Goal: Check status: Check status

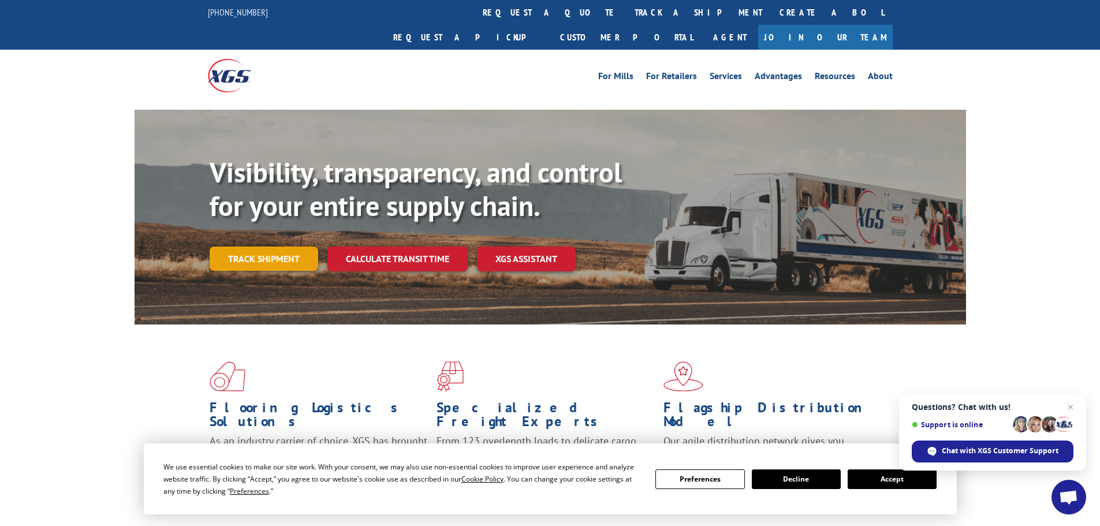
click at [266, 247] on link "Track shipment" at bounding box center [264, 259] width 109 height 24
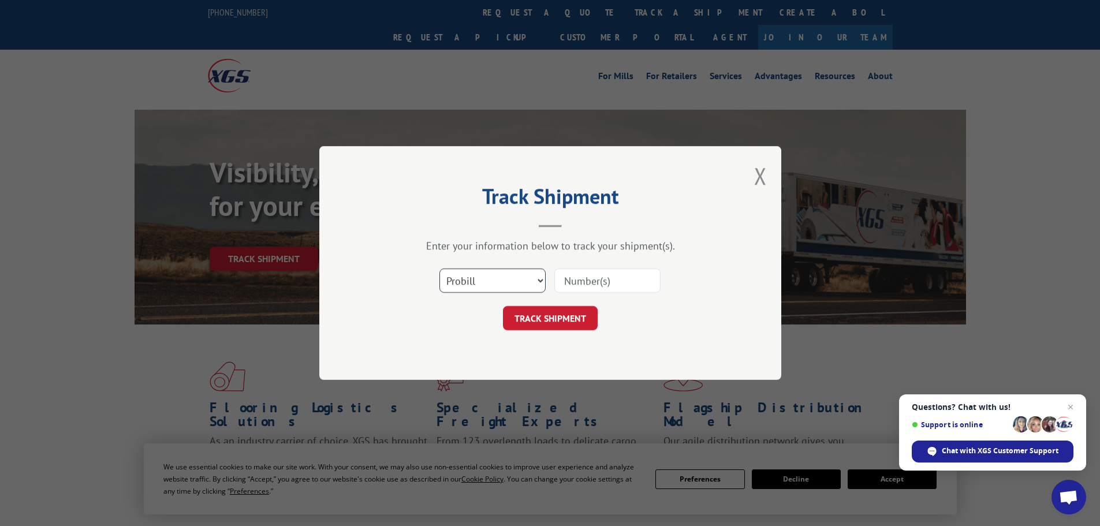
click at [537, 279] on select "Select category... Probill BOL PO" at bounding box center [493, 281] width 106 height 24
select select "po"
click at [440, 269] on select "Select category... Probill BOL PO" at bounding box center [493, 281] width 106 height 24
click at [581, 291] on input at bounding box center [608, 281] width 106 height 24
type input "35515574"
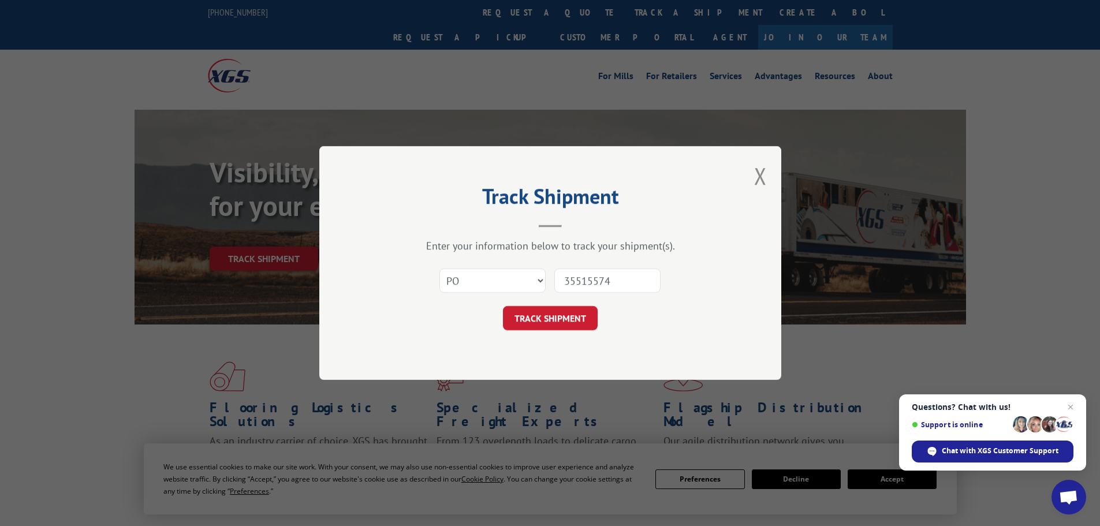
click button "TRACK SHIPMENT" at bounding box center [550, 318] width 95 height 24
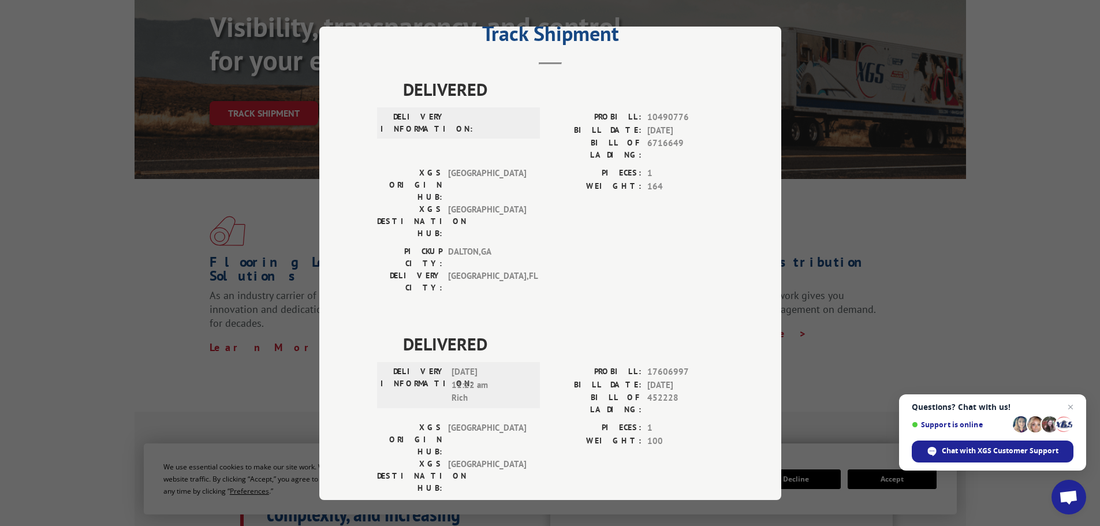
scroll to position [116, 0]
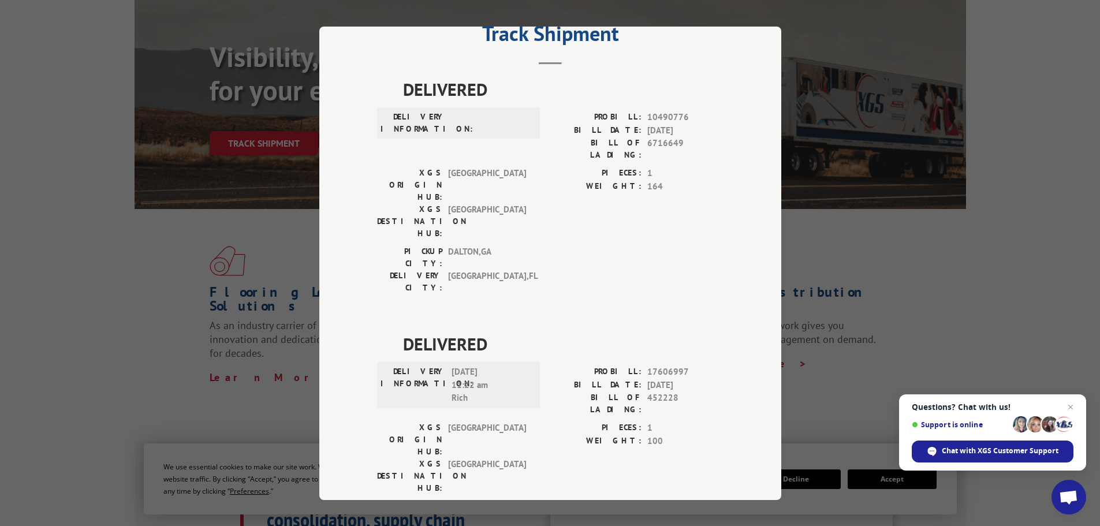
click at [893, 181] on div "Track Shipment DELIVERED DELIVERY INFORMATION: PROBILL: 10490776 BILL DATE: [DA…" at bounding box center [550, 263] width 1100 height 526
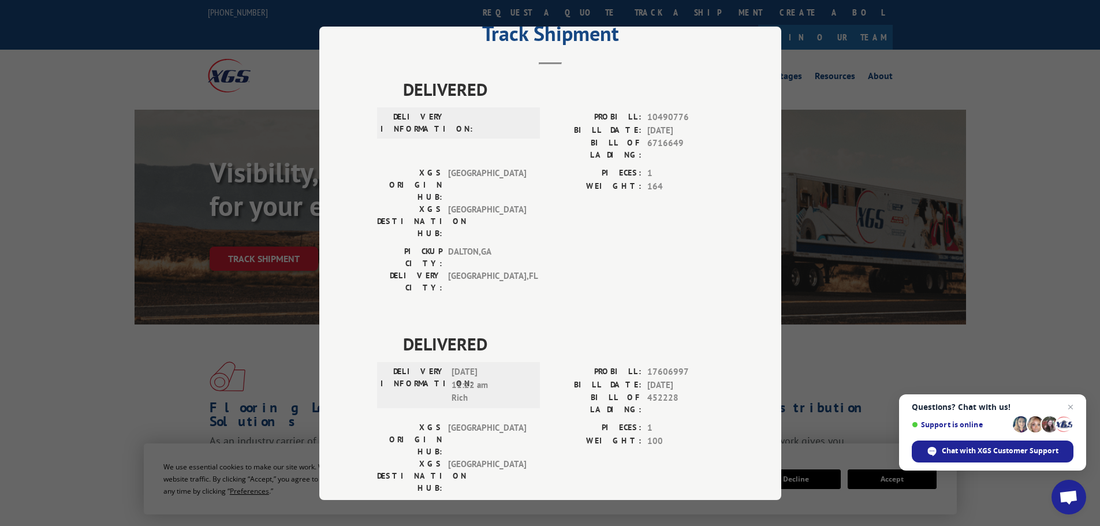
scroll to position [0, 0]
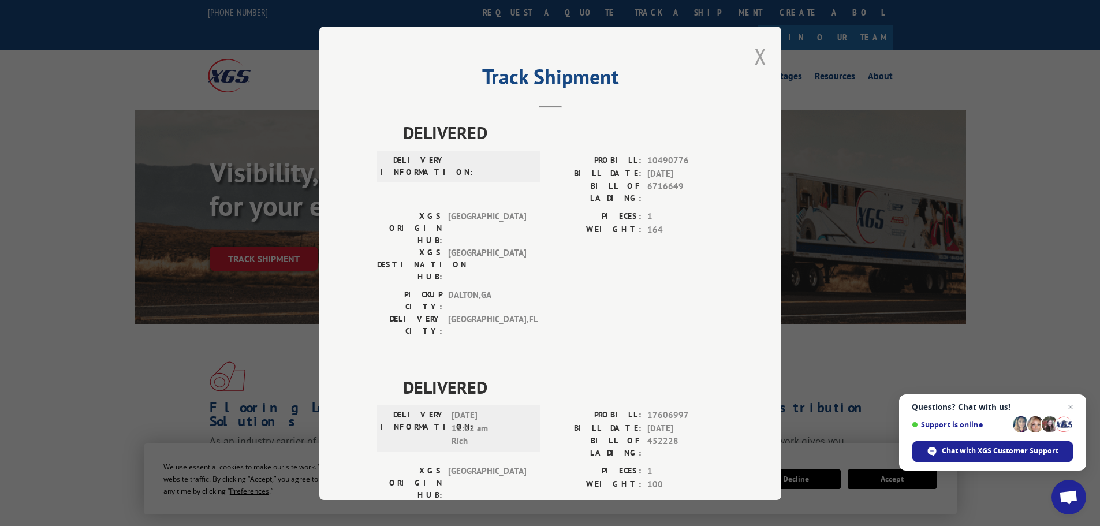
click at [762, 48] on button "Close modal" at bounding box center [760, 56] width 13 height 31
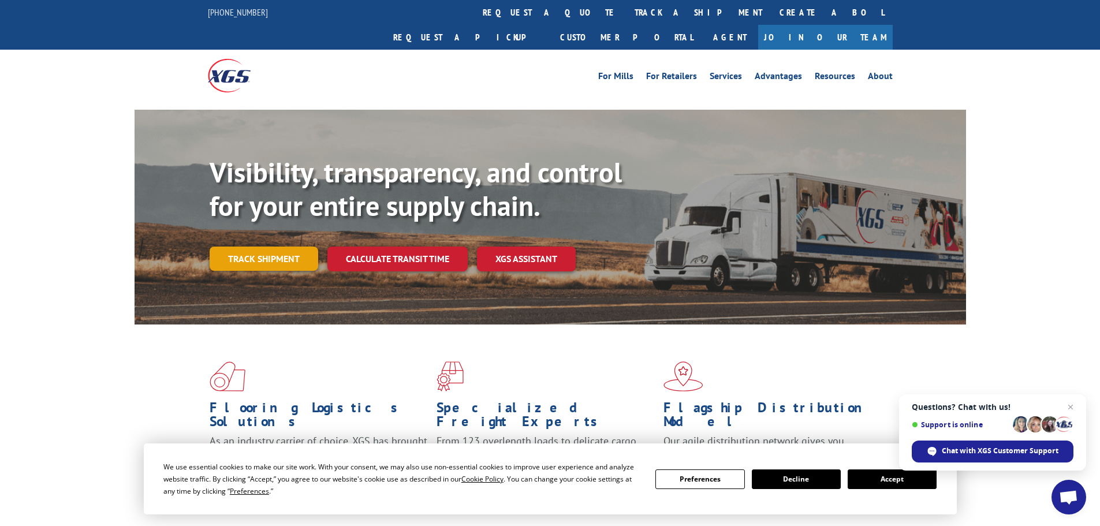
click at [248, 247] on link "Track shipment" at bounding box center [264, 259] width 109 height 24
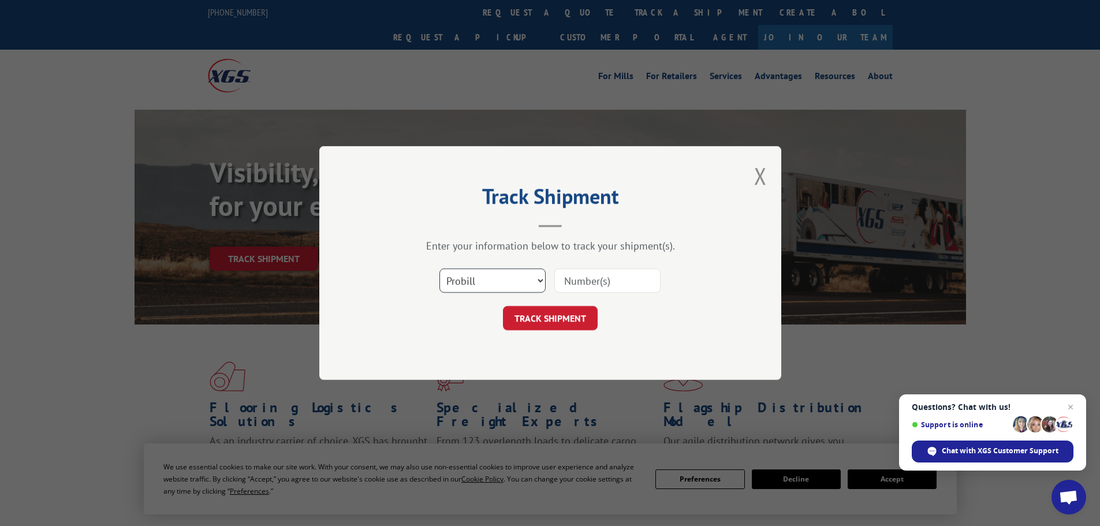
click at [489, 275] on select "Select category... Probill BOL PO" at bounding box center [493, 281] width 106 height 24
click at [440, 269] on select "Select category... Probill BOL PO" at bounding box center [493, 281] width 106 height 24
click at [609, 284] on input at bounding box center [608, 281] width 106 height 24
paste input "262091250908"
type input "262091250908"
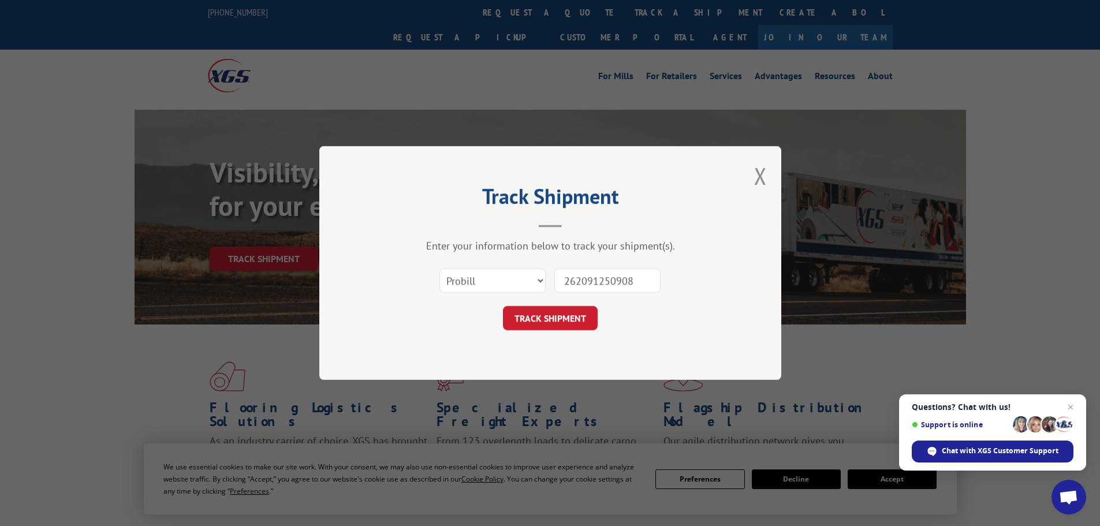
click button "TRACK SHIPMENT" at bounding box center [550, 318] width 95 height 24
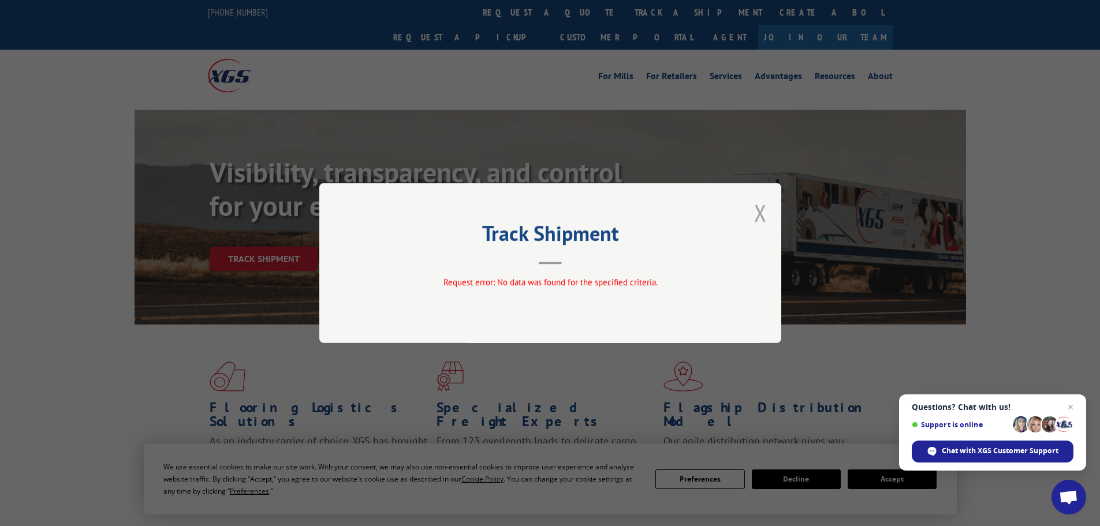
click at [760, 210] on button "Close modal" at bounding box center [760, 213] width 13 height 31
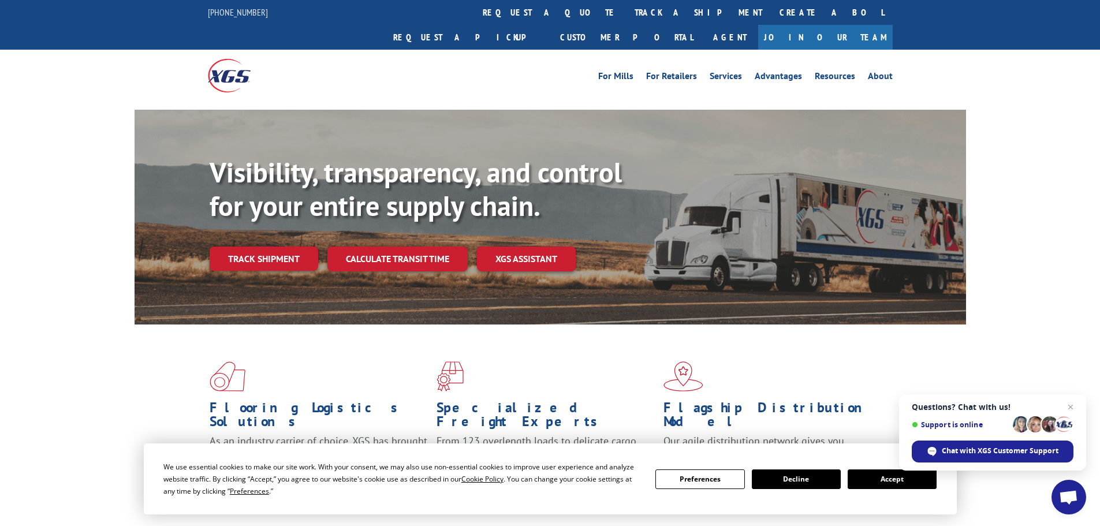
click at [232, 218] on div "Visibility, transparency, and control for your entire supply chain. Track shipm…" at bounding box center [588, 236] width 757 height 161
click at [248, 247] on link "Track shipment" at bounding box center [264, 259] width 109 height 24
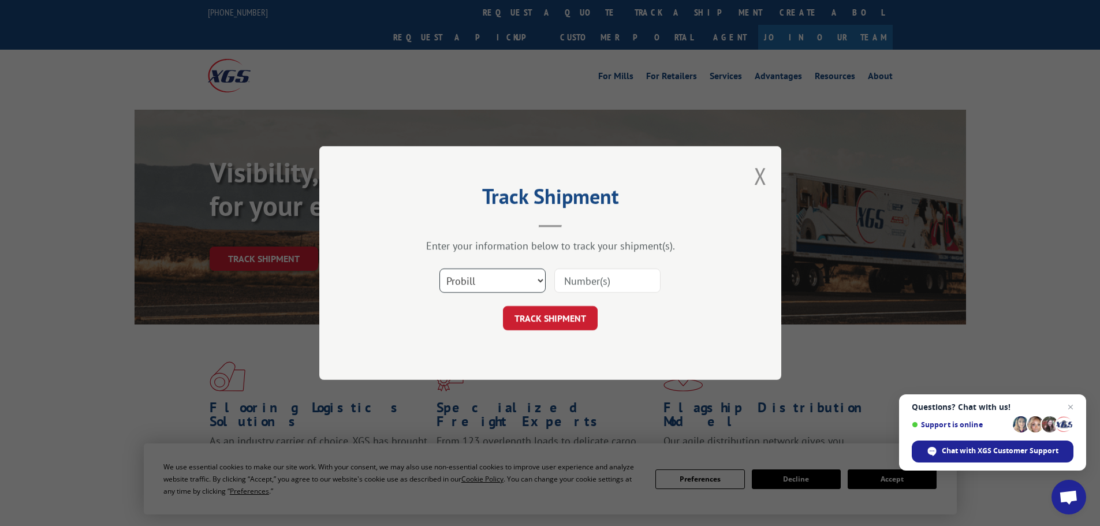
click at [524, 276] on select "Select category... Probill BOL PO" at bounding box center [493, 281] width 106 height 24
select select "po"
click at [440, 269] on select "Select category... Probill BOL PO" at bounding box center [493, 281] width 106 height 24
click at [619, 273] on input at bounding box center [608, 281] width 106 height 24
type input "35515574"
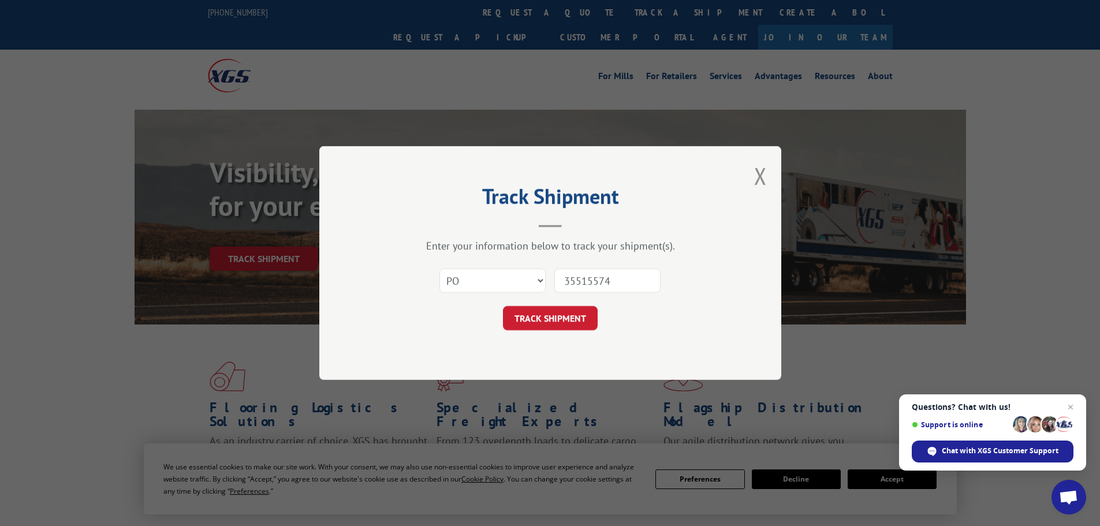
click button "TRACK SHIPMENT" at bounding box center [550, 318] width 95 height 24
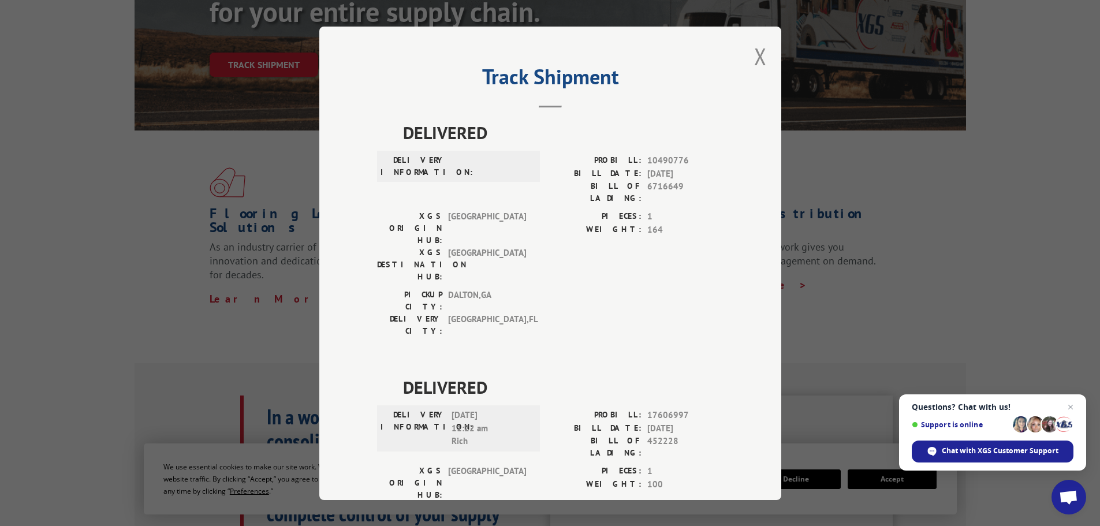
scroll to position [173, 0]
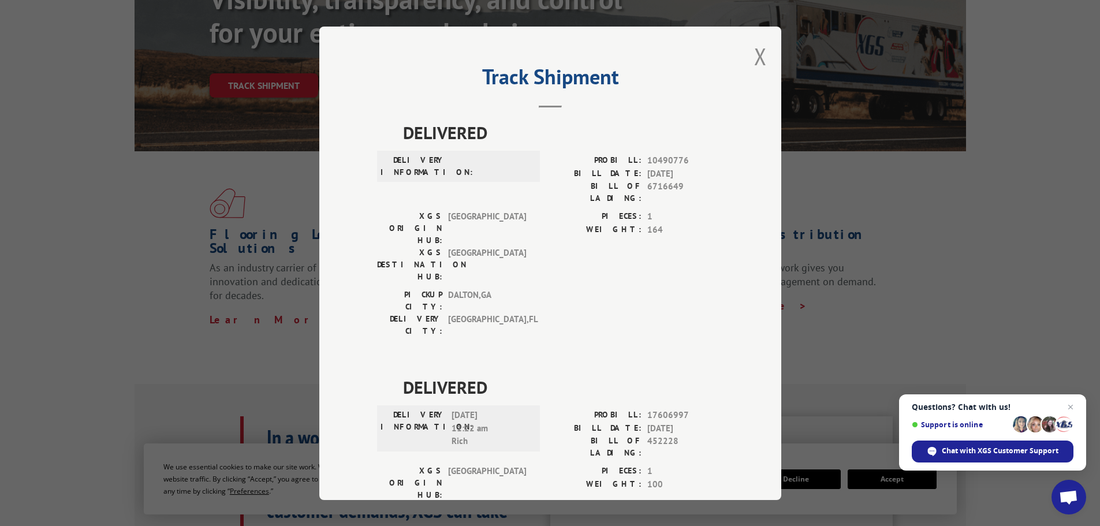
click at [1069, 500] on span "Open chat" at bounding box center [1068, 498] width 19 height 16
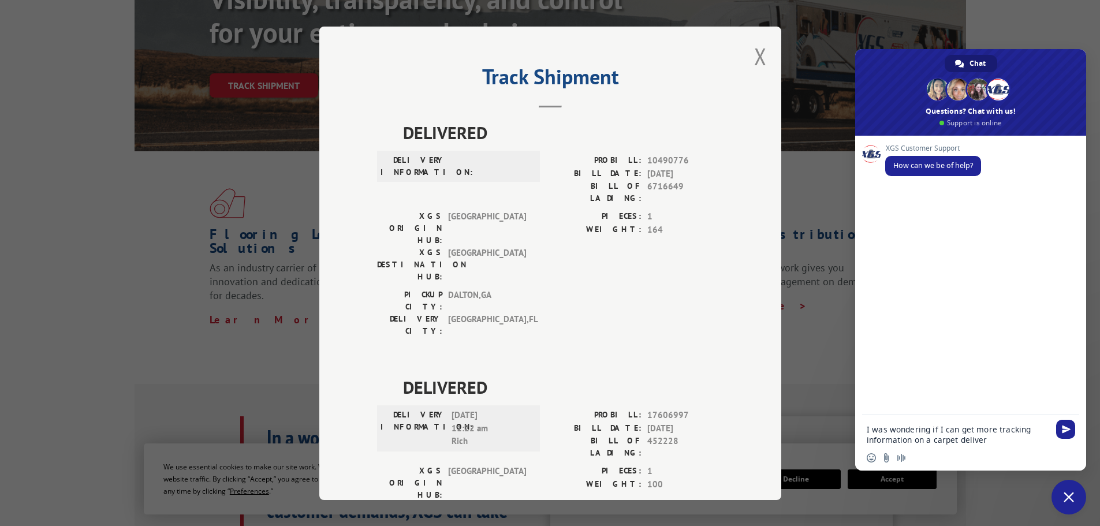
type textarea "I was wondering if I can get more tracking information on a carpet delivery"
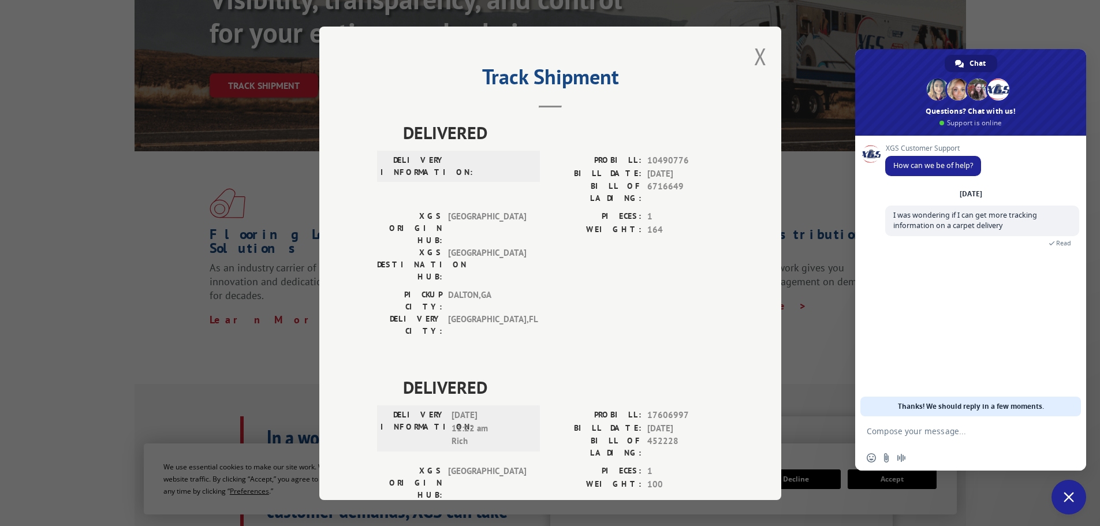
click at [963, 438] on form at bounding box center [958, 431] width 183 height 31
click at [963, 428] on textarea "Compose your message..." at bounding box center [958, 431] width 183 height 10
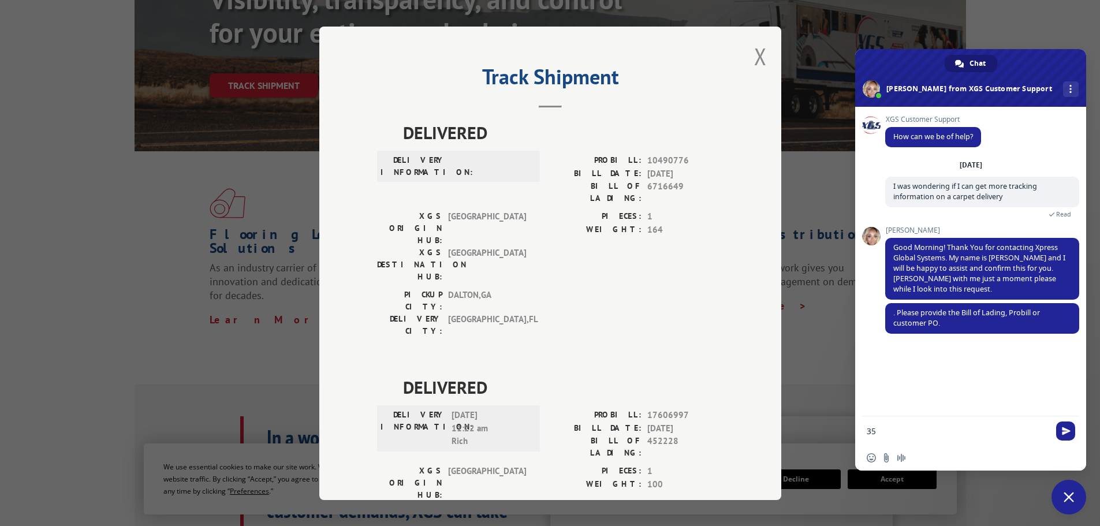
type textarea "3"
type textarea "PO is 35515574"
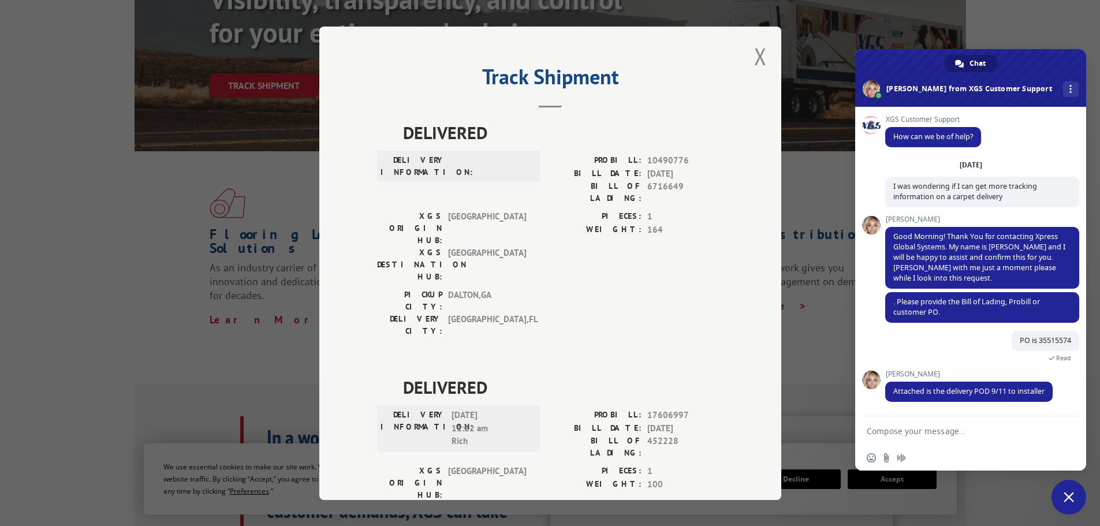
scroll to position [28, 0]
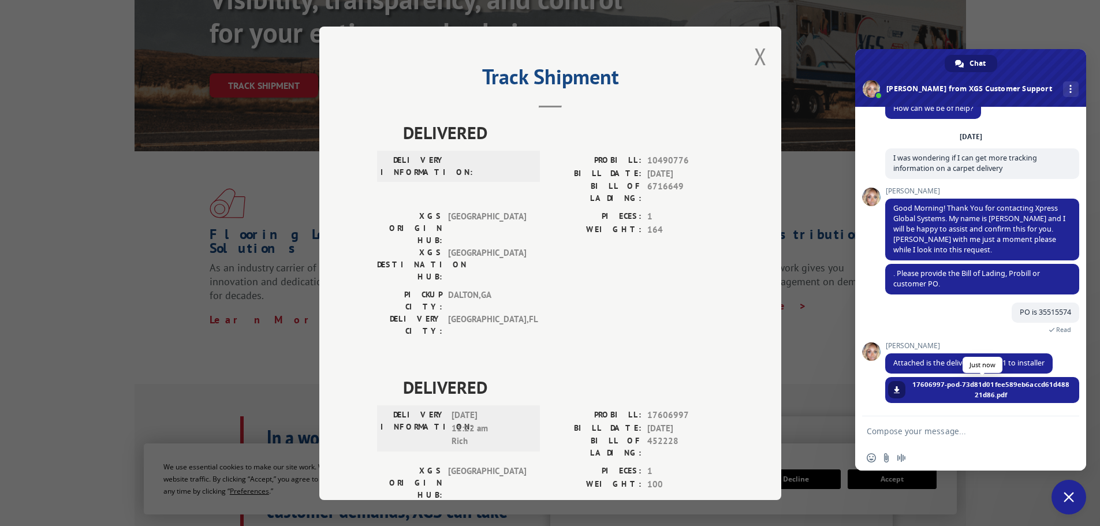
click at [899, 393] on span at bounding box center [897, 389] width 7 height 7
click at [929, 430] on textarea "Compose your message..." at bounding box center [958, 431] width 183 height 10
type textarea "Okay thank you!"
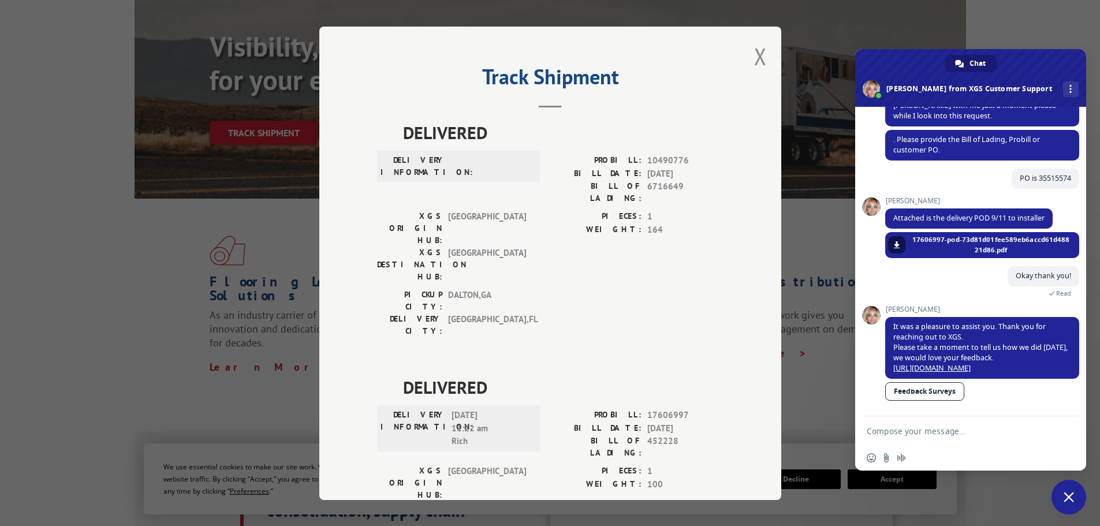
scroll to position [0, 0]
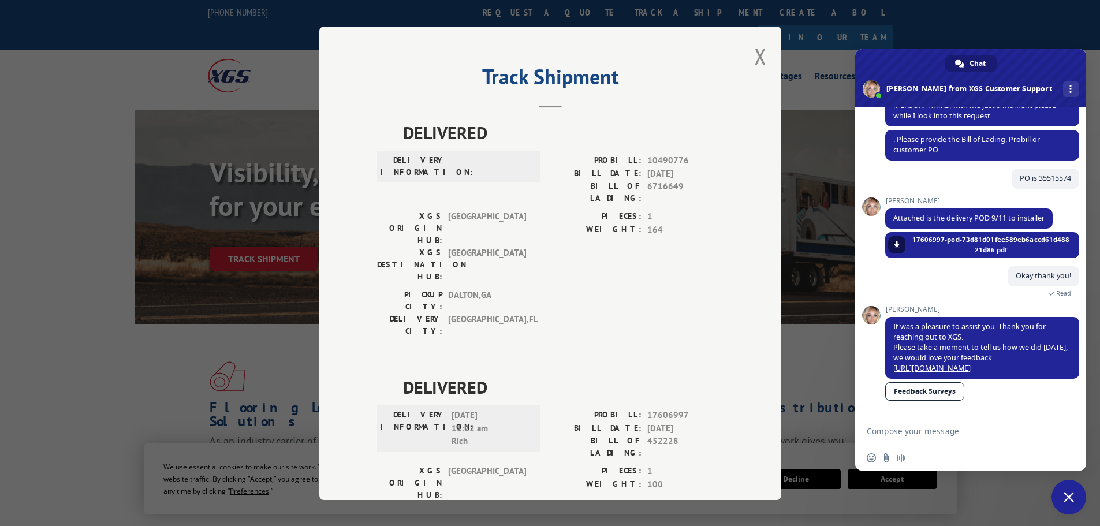
click at [630, 374] on span "DELIVERED" at bounding box center [563, 387] width 321 height 26
